Goal: Find specific page/section: Find specific page/section

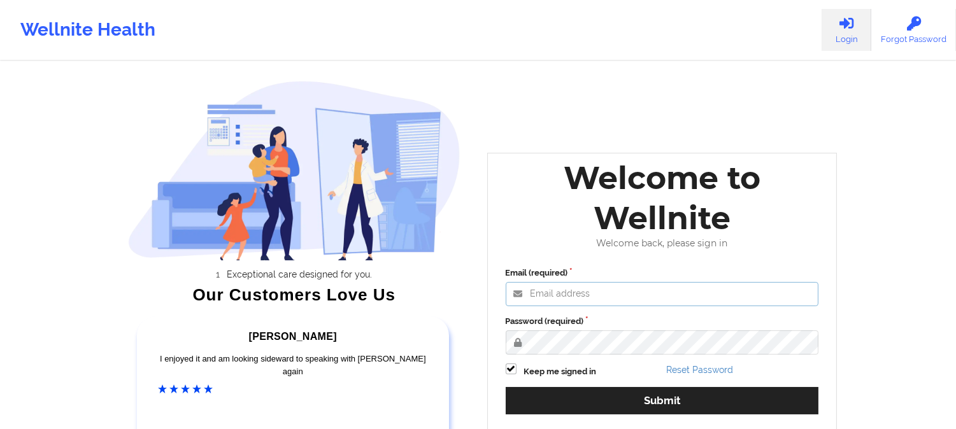
type input "[PERSON_NAME][EMAIL_ADDRESS][DOMAIN_NAME]"
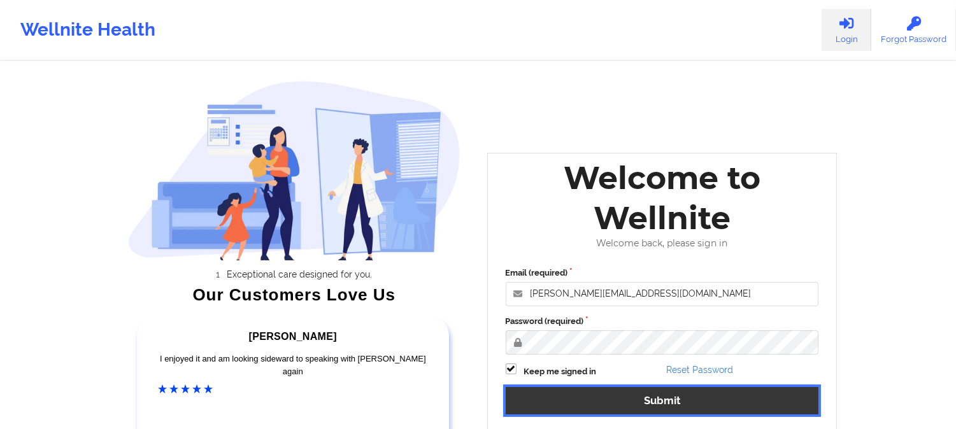
click at [613, 395] on button "Submit" at bounding box center [662, 400] width 313 height 27
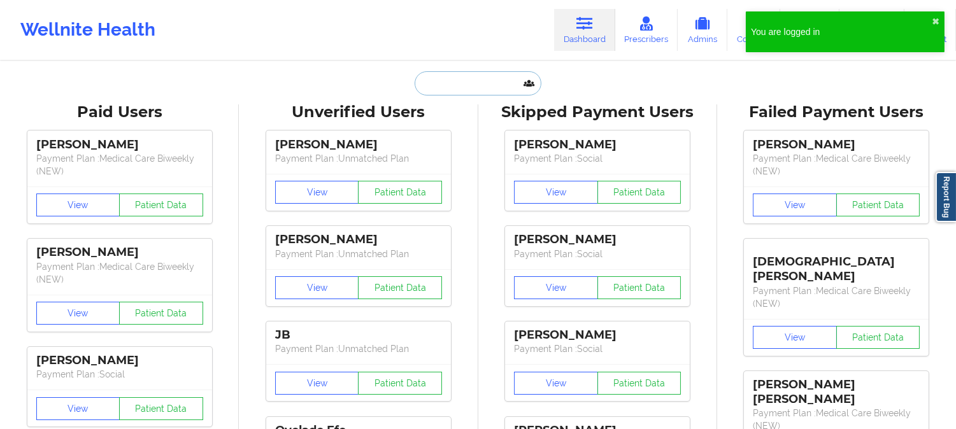
click at [507, 88] on input "text" at bounding box center [478, 83] width 126 height 24
paste input "[EMAIL_ADDRESS][DOMAIN_NAME]"
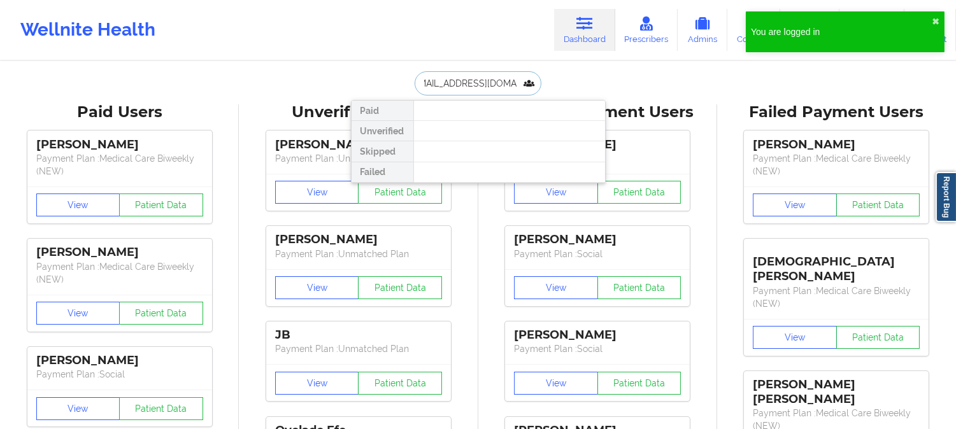
type input "[EMAIL_ADDRESS][DOMAIN_NAME]"
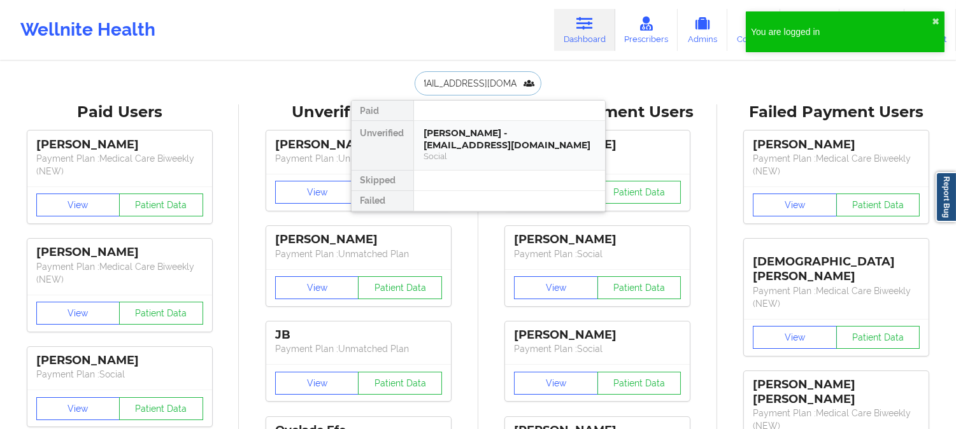
click at [507, 147] on div "[PERSON_NAME] - [EMAIL_ADDRESS][DOMAIN_NAME]" at bounding box center [509, 139] width 171 height 24
